Goal: Task Accomplishment & Management: Use online tool/utility

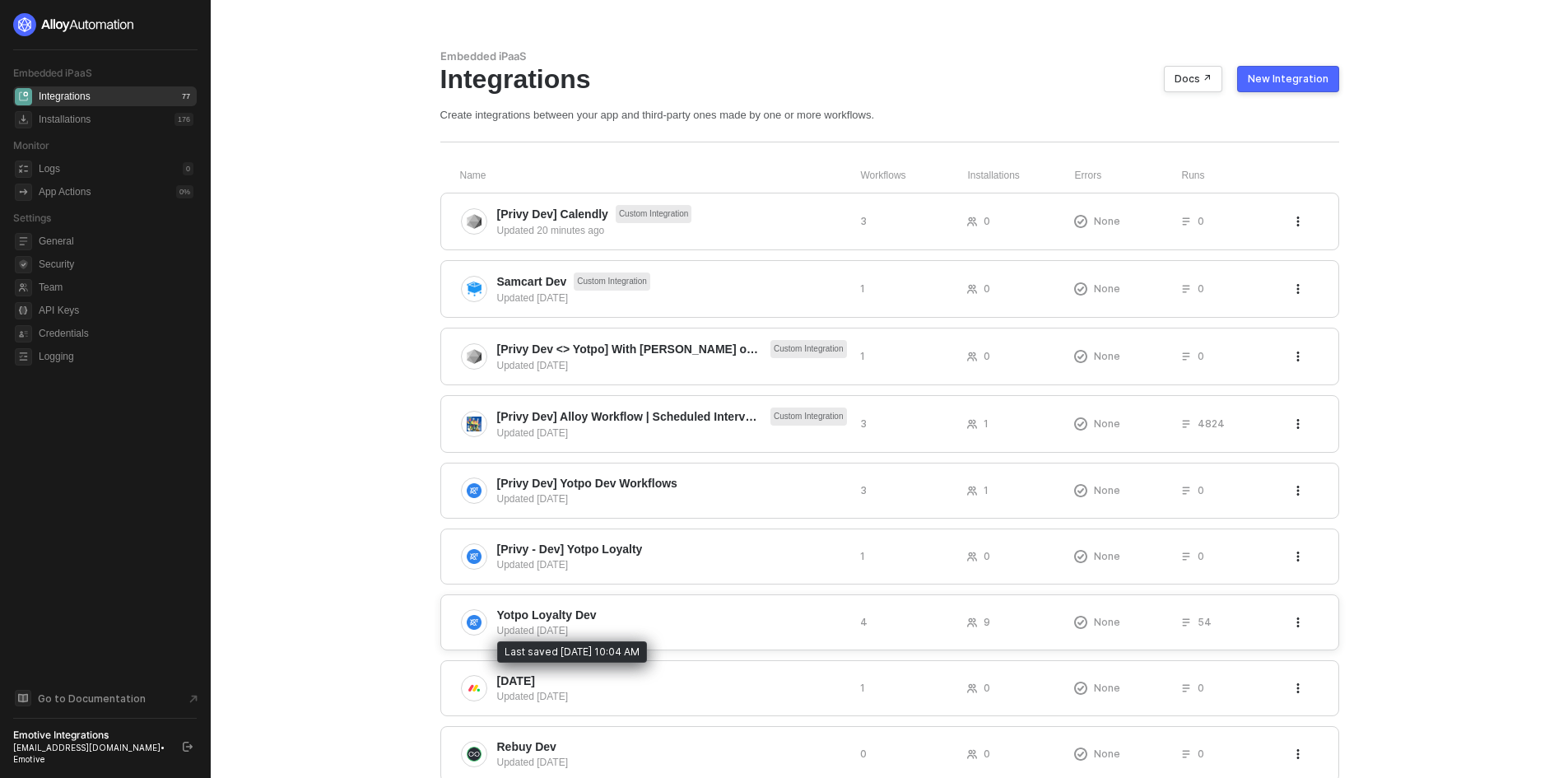
click at [697, 628] on div "Updated 2 months ago" at bounding box center [672, 630] width 350 height 14
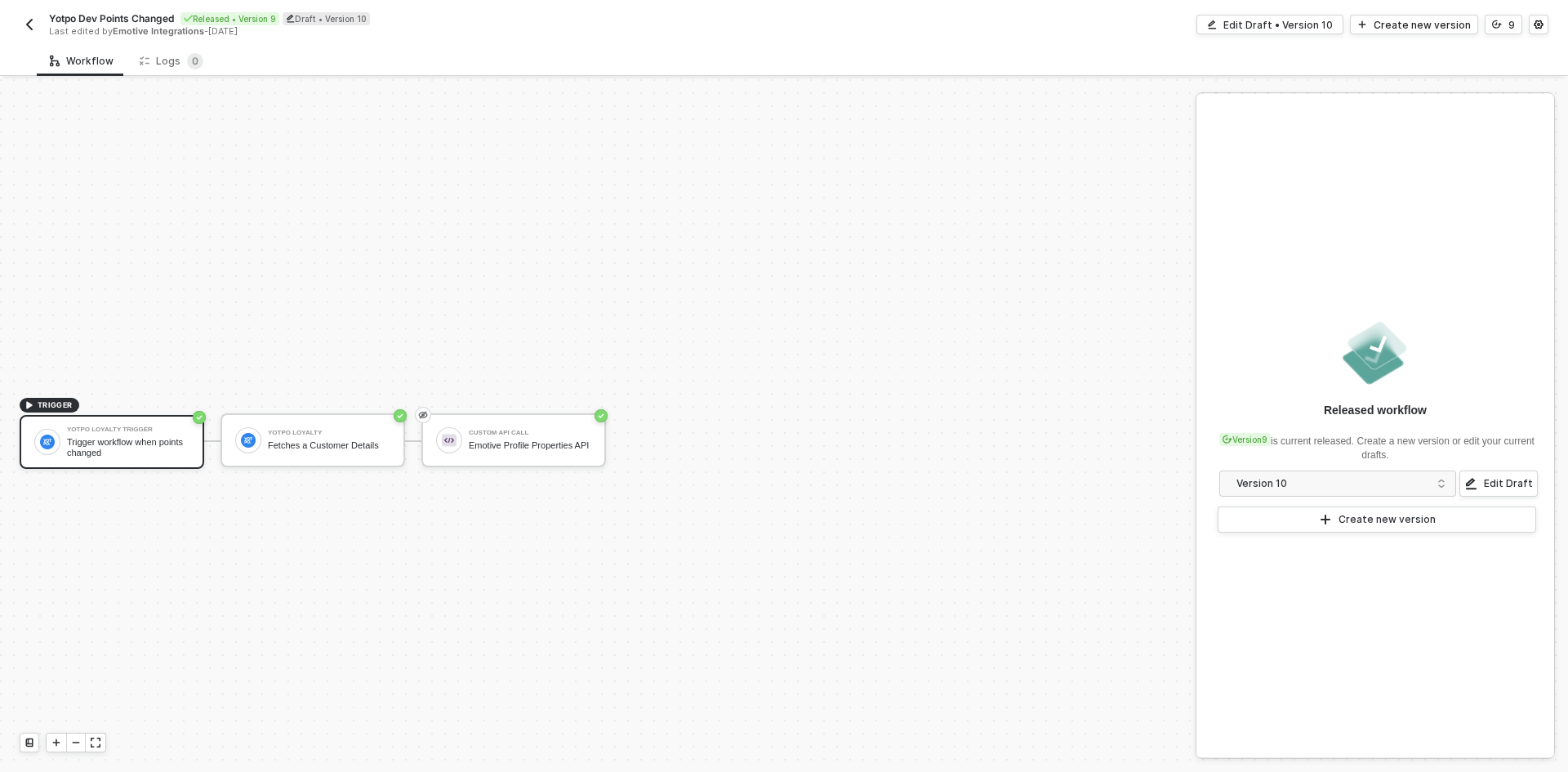
scroll to position [31, 0]
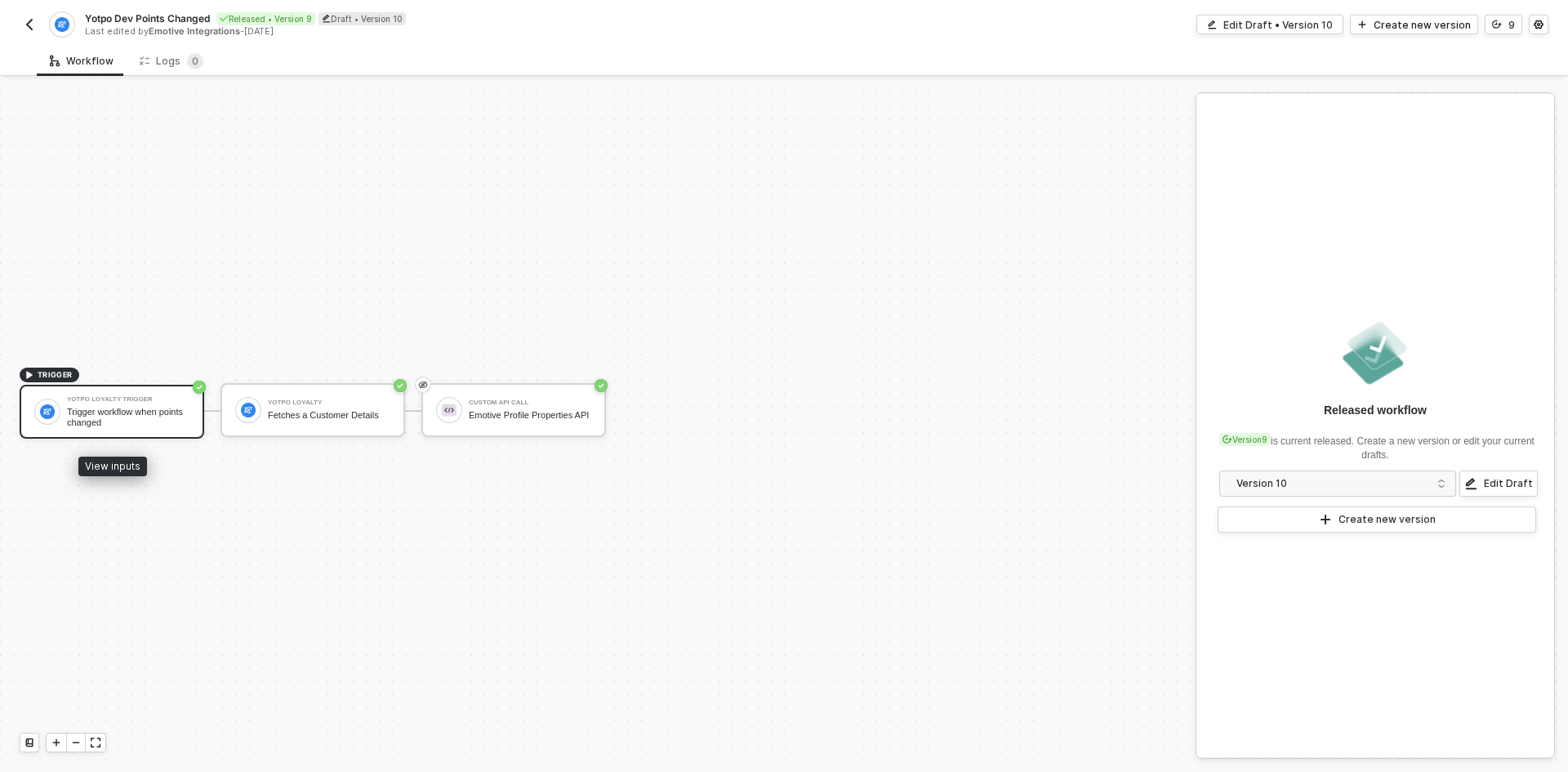
click at [130, 432] on div "Yotpo Loyalty Trigger Trigger workflow when points changed" at bounding box center [111, 411] width 185 height 54
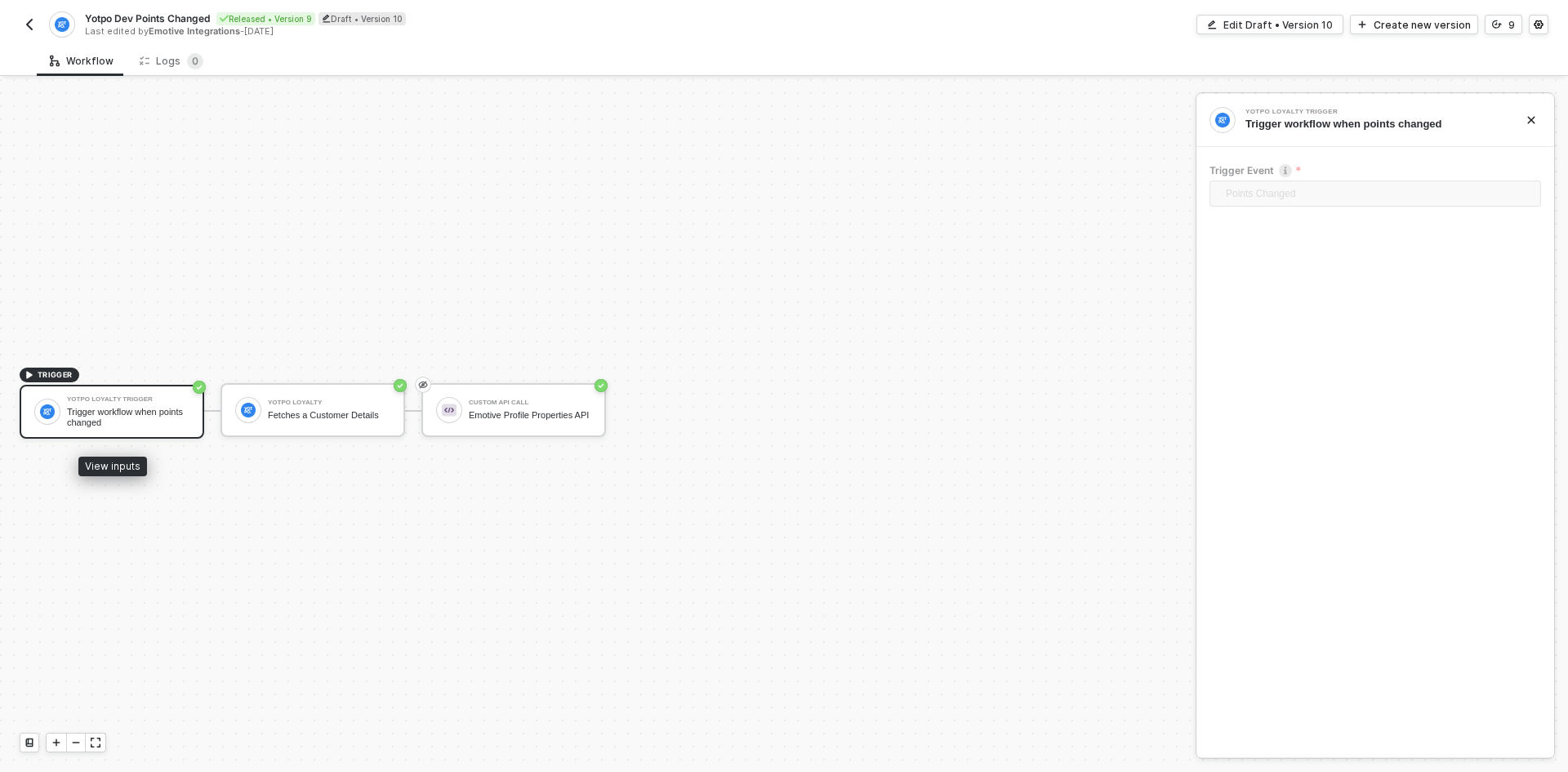
click at [136, 411] on div "Trigger workflow when points changed" at bounding box center [128, 416] width 122 height 20
click at [1280, 24] on div "Edit Draft • Version 10" at bounding box center [1278, 25] width 109 height 14
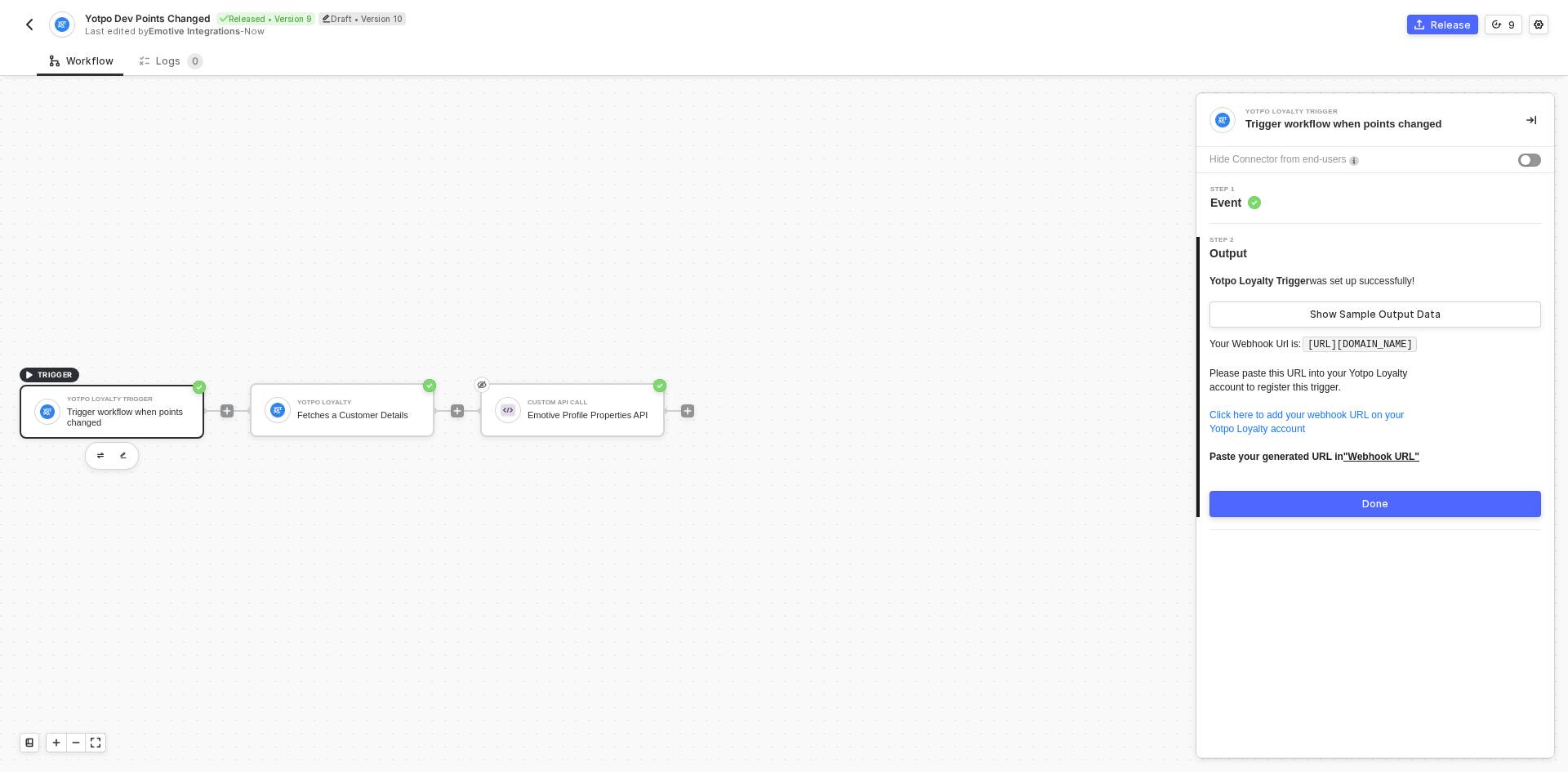
drag, startPoint x: 1308, startPoint y: 366, endPoint x: 1307, endPoint y: 339, distance: 27.0
click at [1307, 339] on p "Your Webhook Url is: [URL][DOMAIN_NAME] Please paste this URL into your Yotpo L…" at bounding box center [1375, 406] width 332 height 143
copy code "[URL][DOMAIN_NAME]"
click at [31, 32] on button "button" at bounding box center [29, 24] width 19 height 19
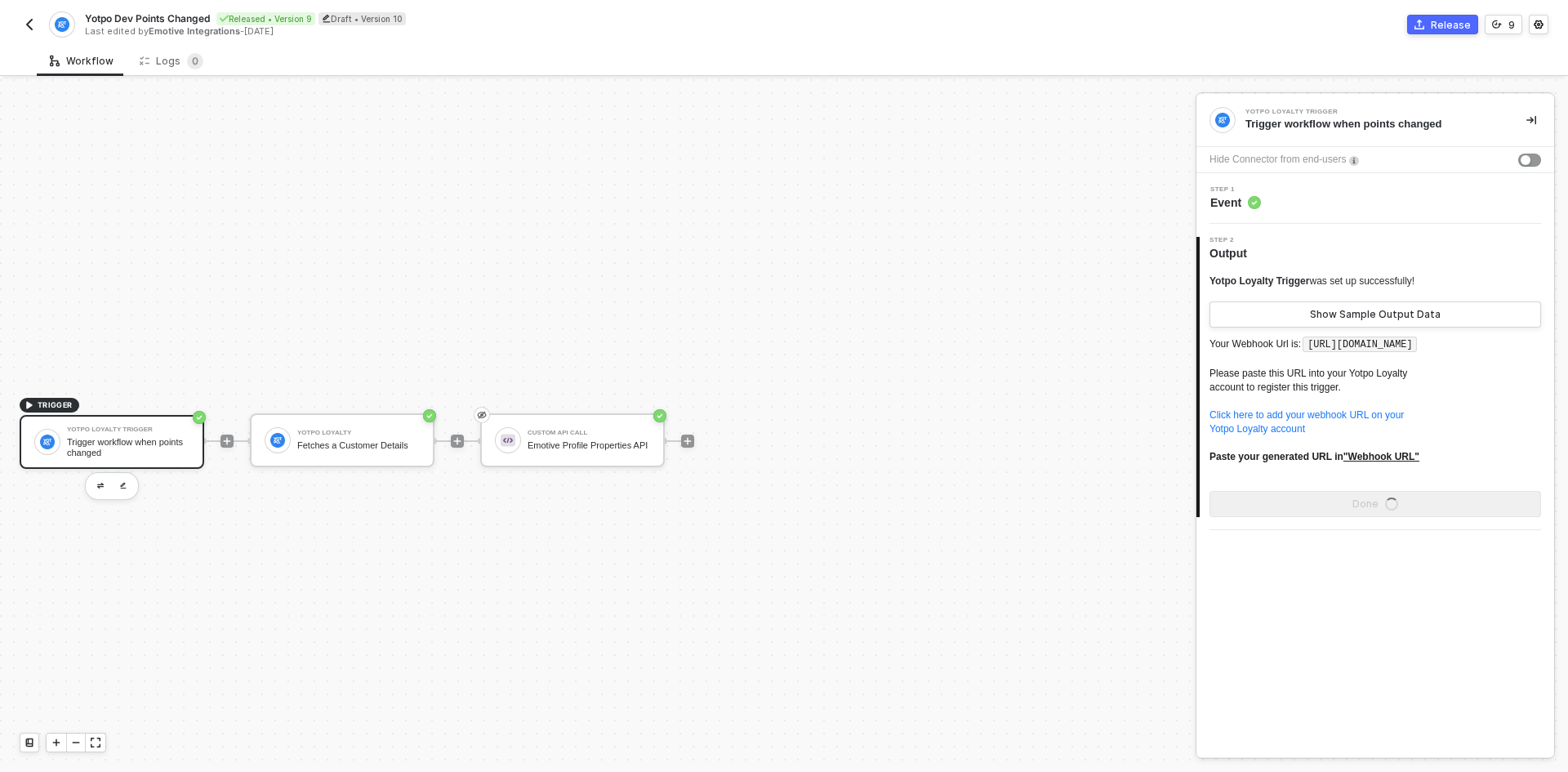
scroll to position [31, 0]
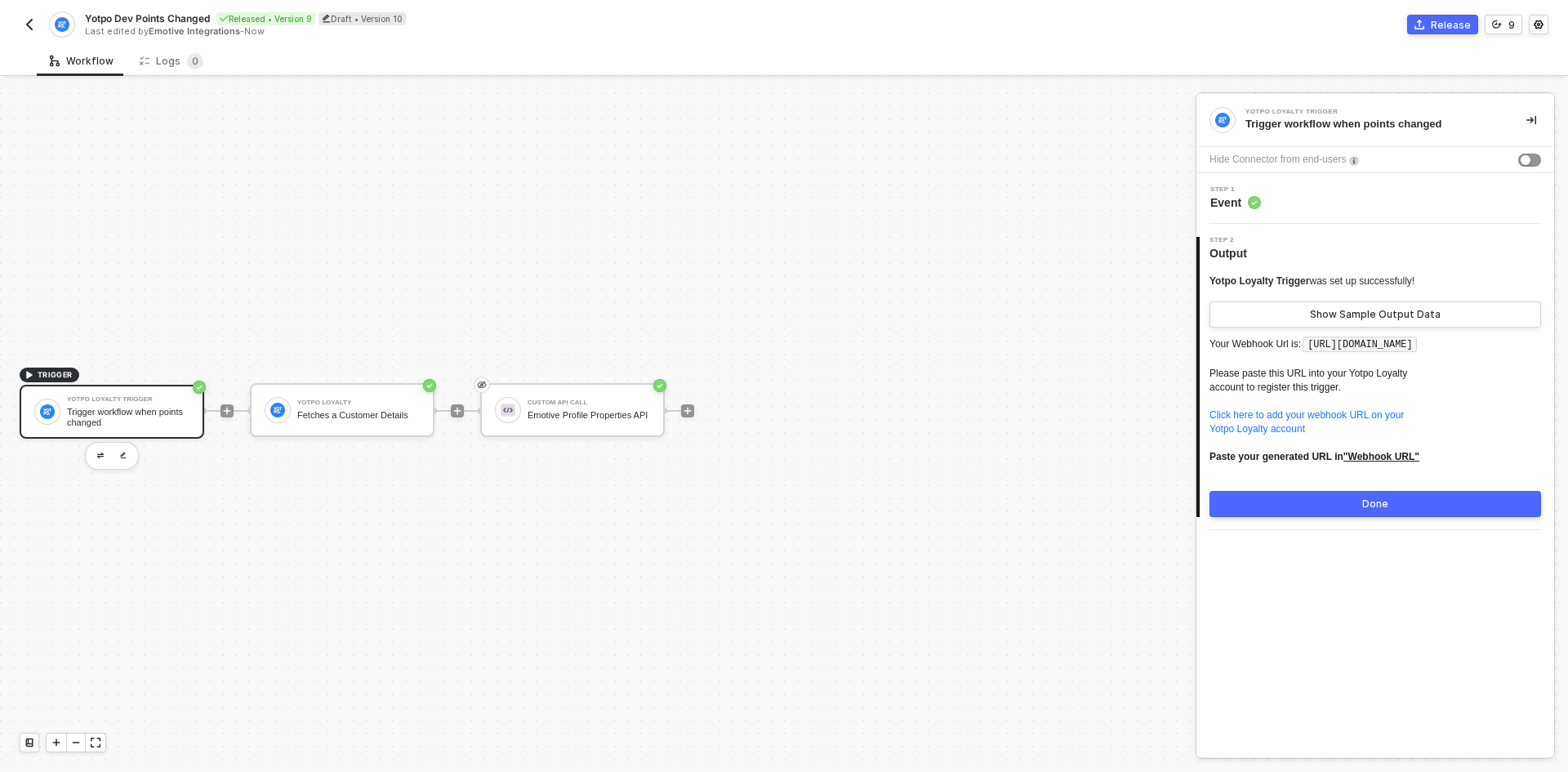
drag, startPoint x: 1228, startPoint y: 362, endPoint x: 1268, endPoint y: 362, distance: 40.0
click at [1302, 353] on code "[URL][DOMAIN_NAME]" at bounding box center [1360, 344] width 115 height 16
click at [584, 630] on div "TRIGGER Yotpo Loyalty Trigger Trigger workflow when points changed Yotpo Loyalt…" at bounding box center [594, 410] width 1187 height 723
